Goal: Information Seeking & Learning: Learn about a topic

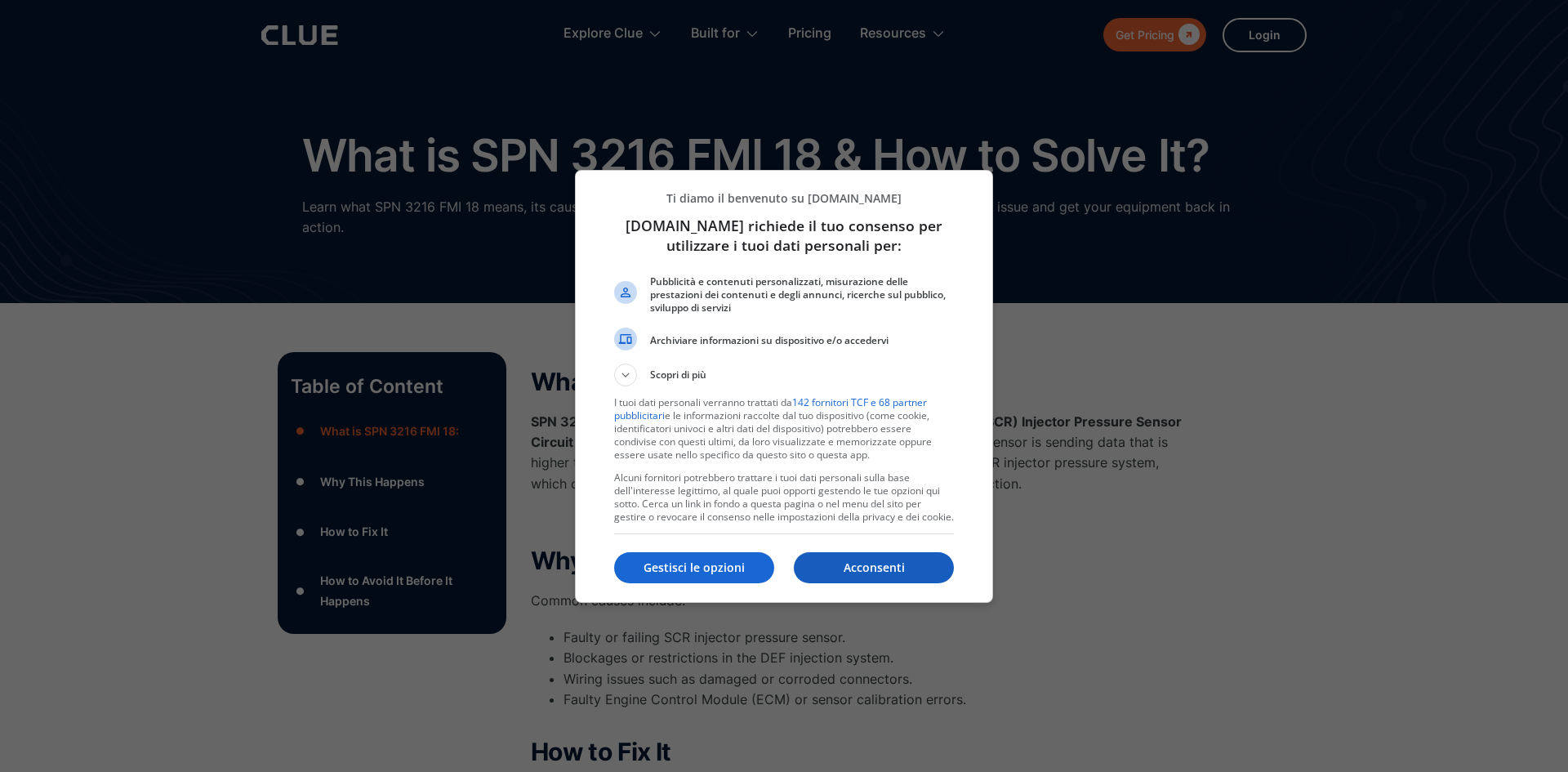
click at [873, 567] on p "Acconsenti" at bounding box center [873, 567] width 160 height 16
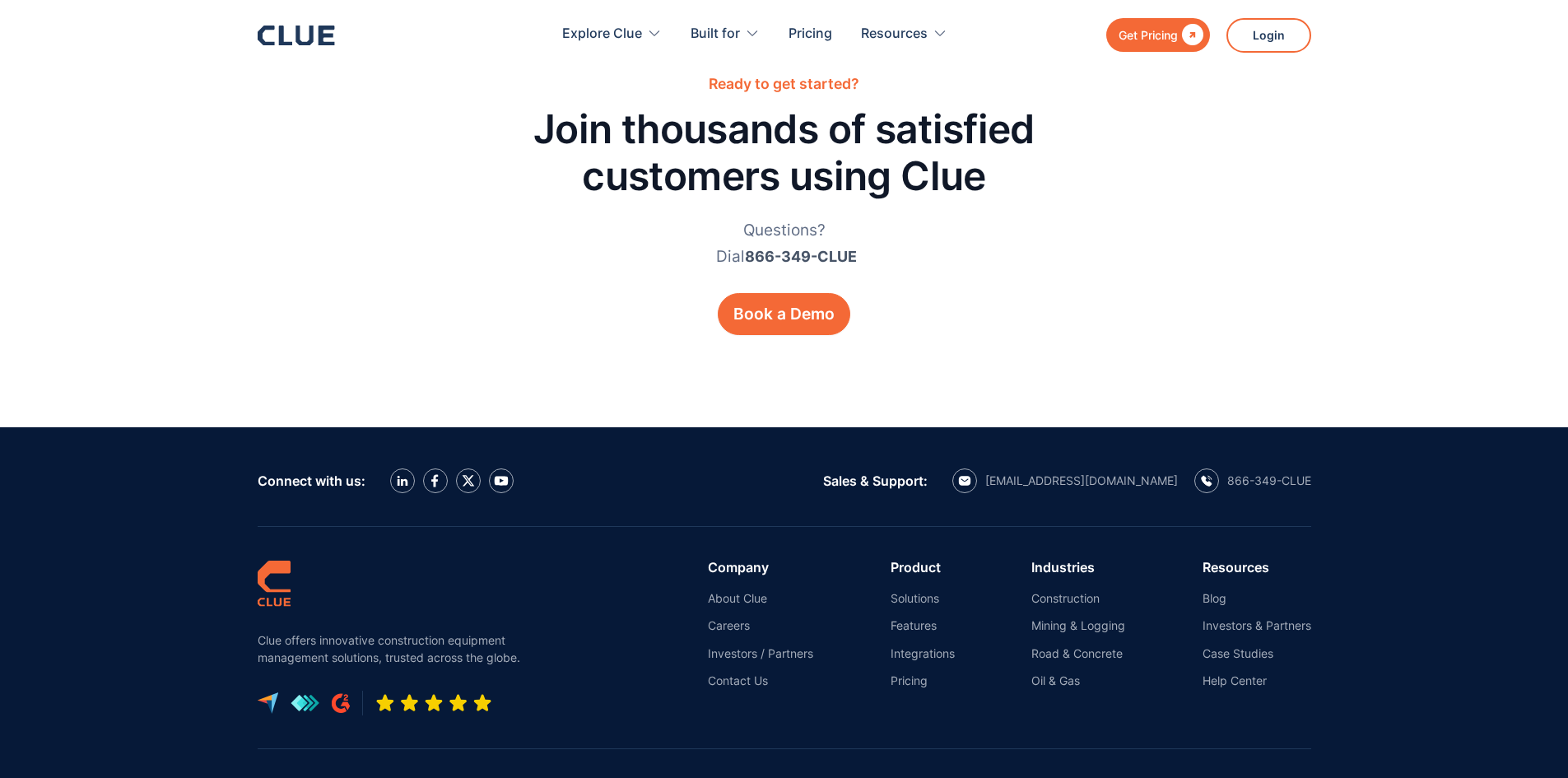
scroll to position [3044, 0]
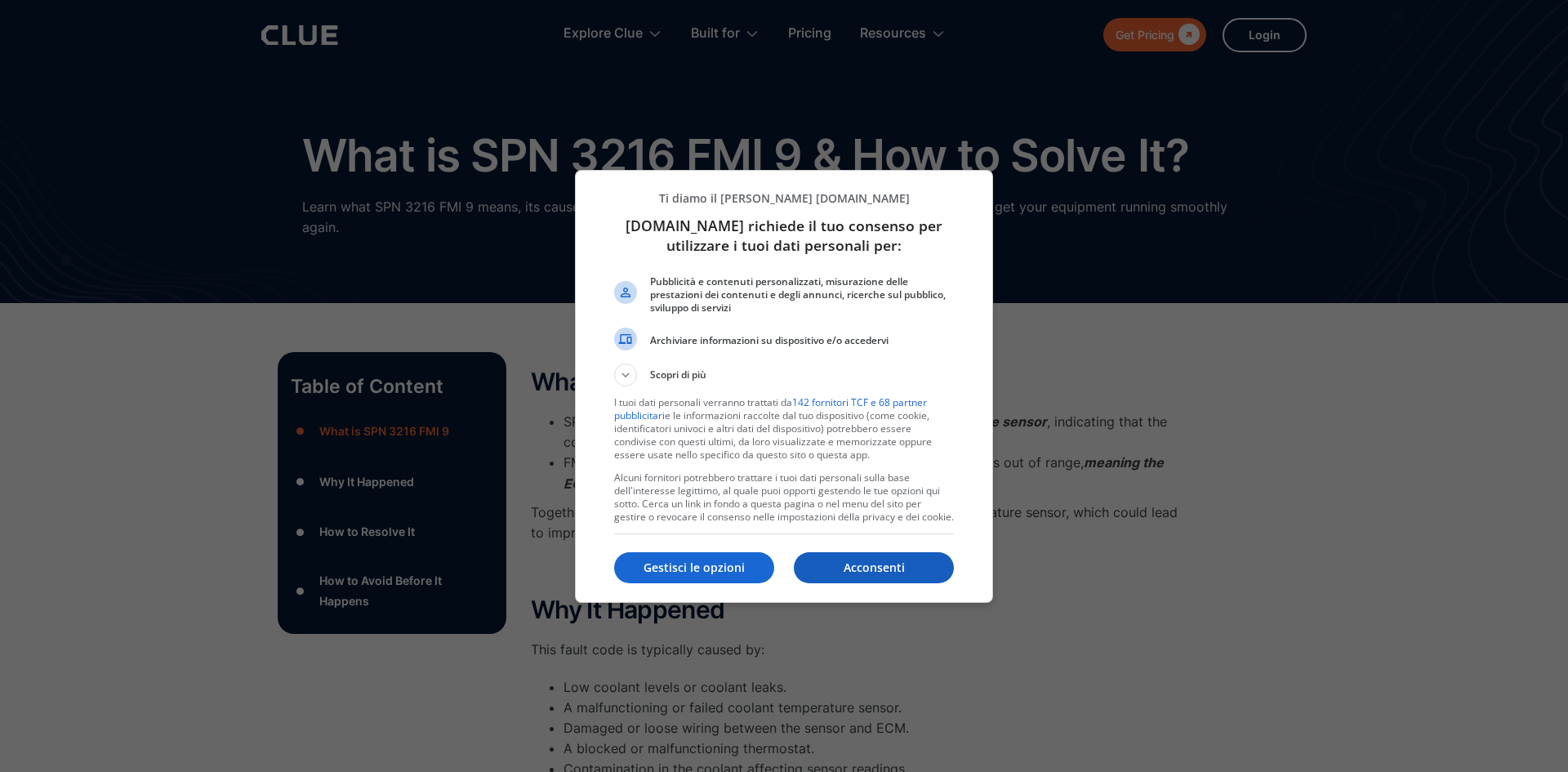
click at [875, 570] on p "Acconsenti" at bounding box center [873, 567] width 160 height 16
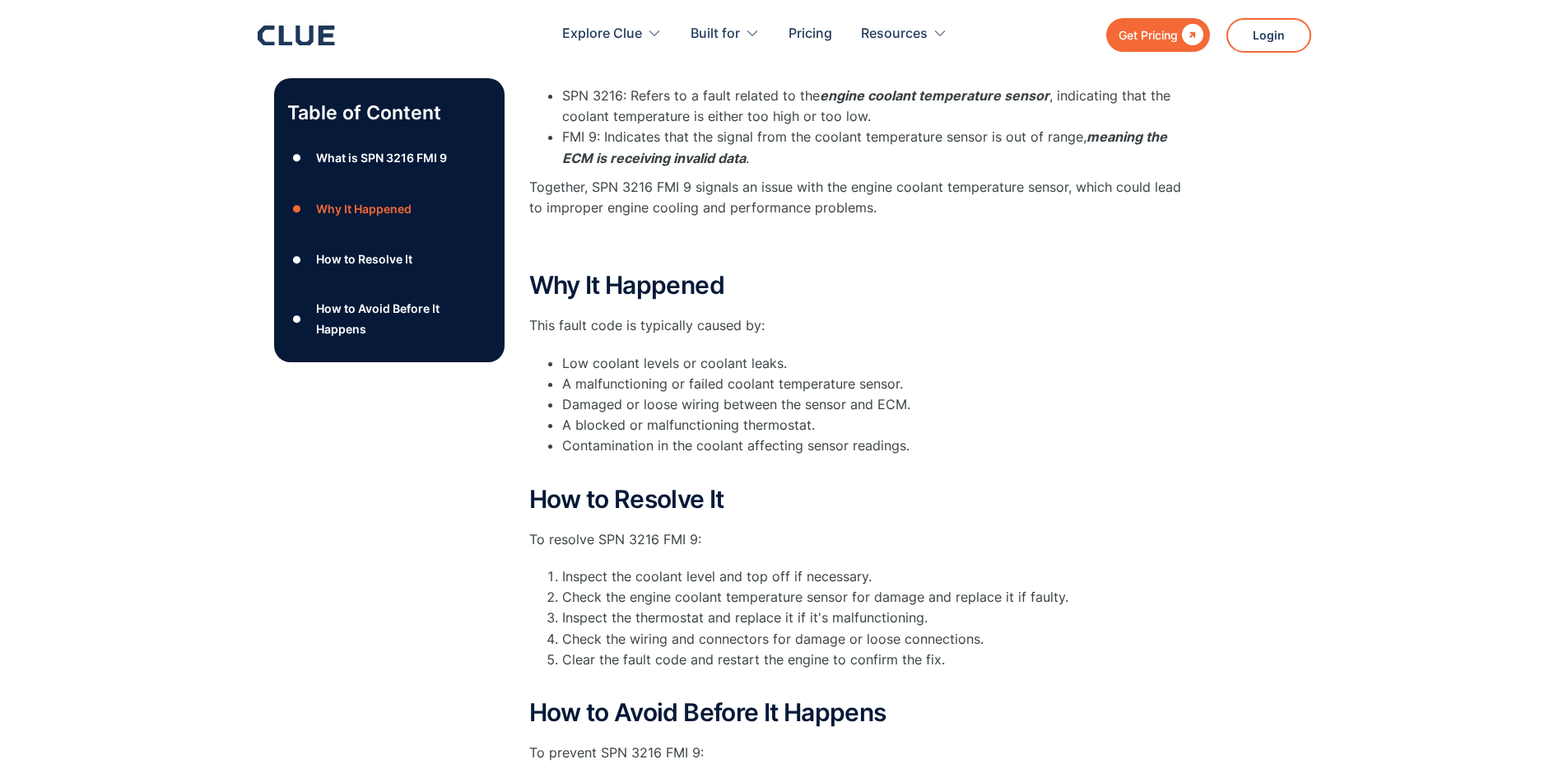
scroll to position [658, 0]
